Goal: Complete application form: Complete application form

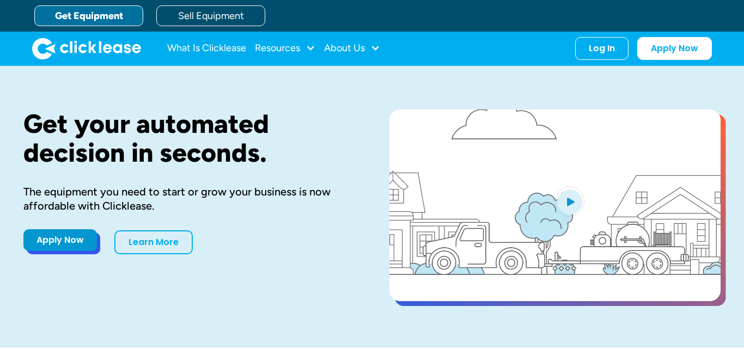
click at [63, 238] on link "Apply Now" at bounding box center [60, 240] width 74 height 22
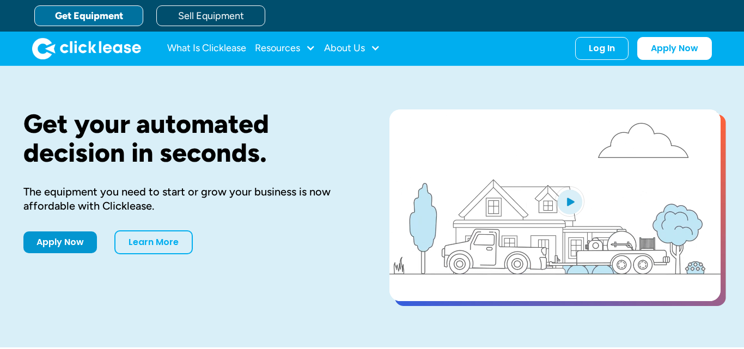
click at [86, 21] on link "Get Equipment" at bounding box center [88, 15] width 109 height 21
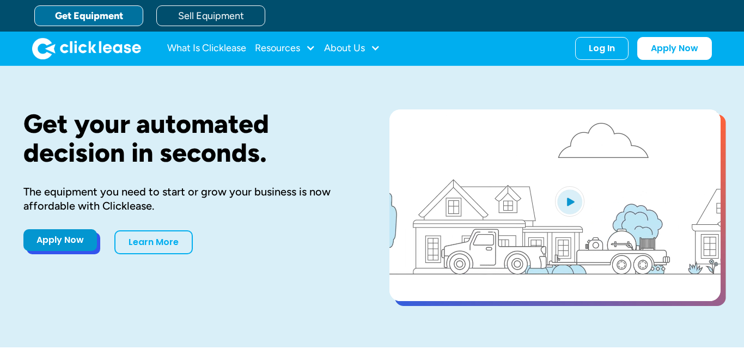
click at [59, 244] on link "Apply Now" at bounding box center [60, 240] width 74 height 22
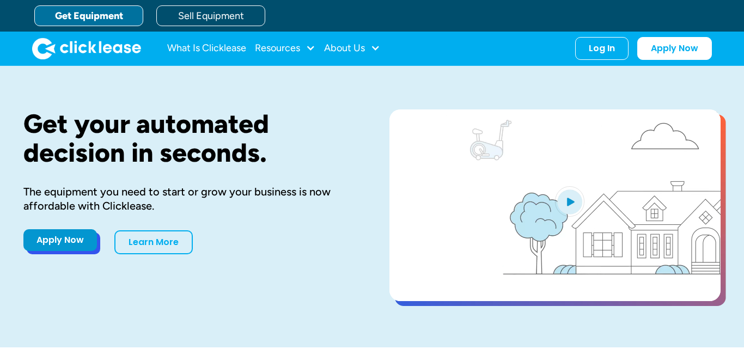
click at [94, 241] on link "Apply Now" at bounding box center [60, 240] width 74 height 22
